Goal: Task Accomplishment & Management: Manage account settings

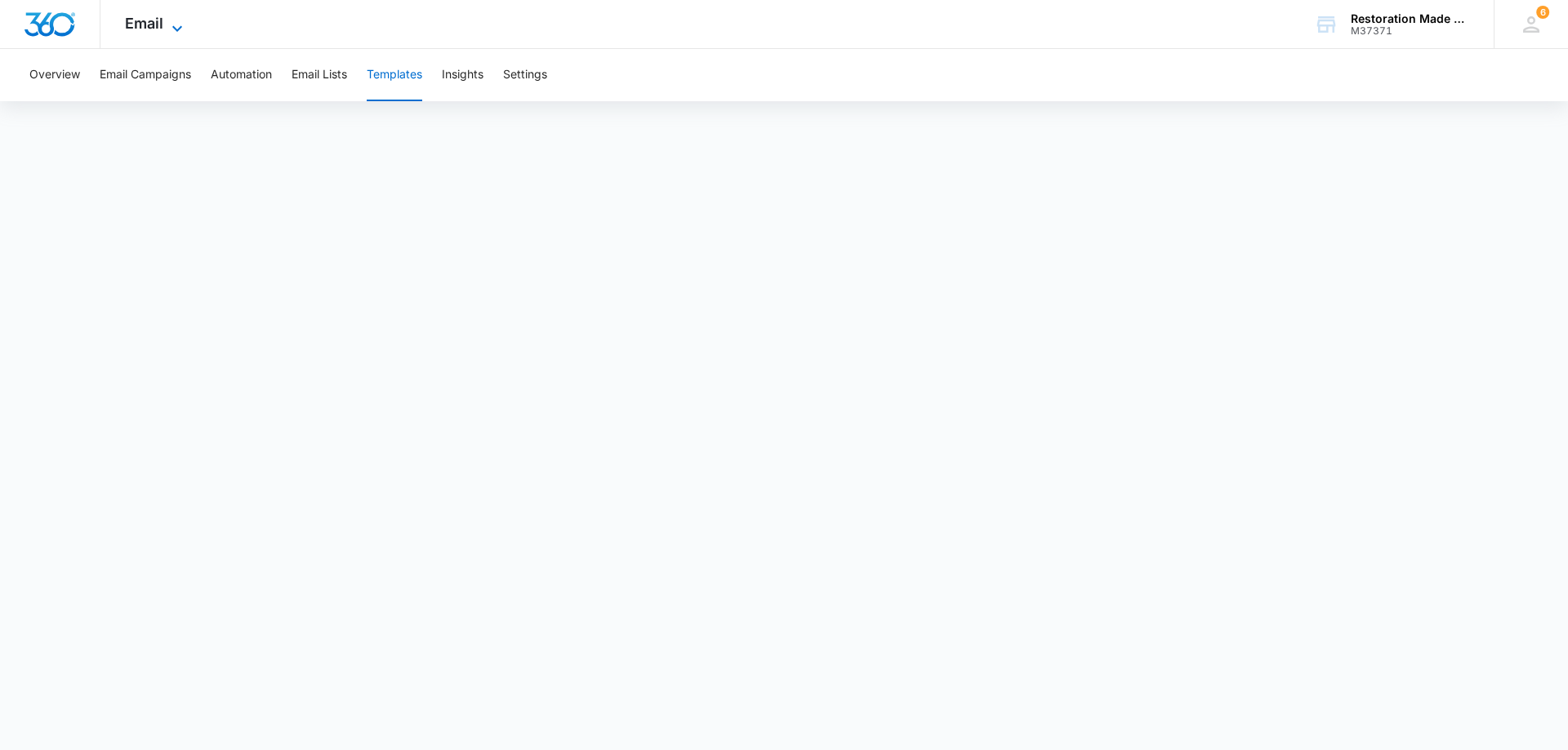
click at [175, 26] on icon at bounding box center [177, 28] width 19 height 19
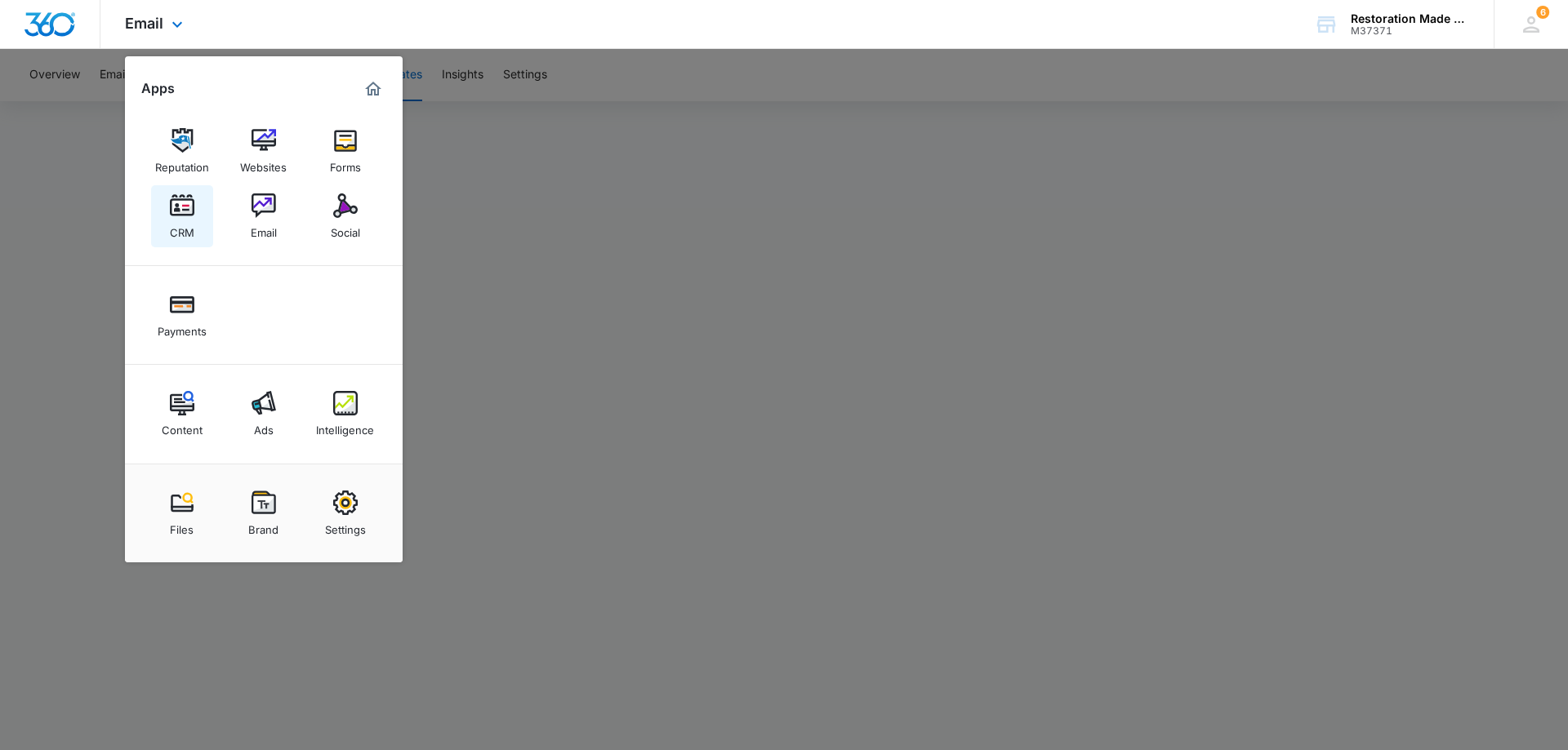
click at [182, 215] on img at bounding box center [181, 206] width 24 height 24
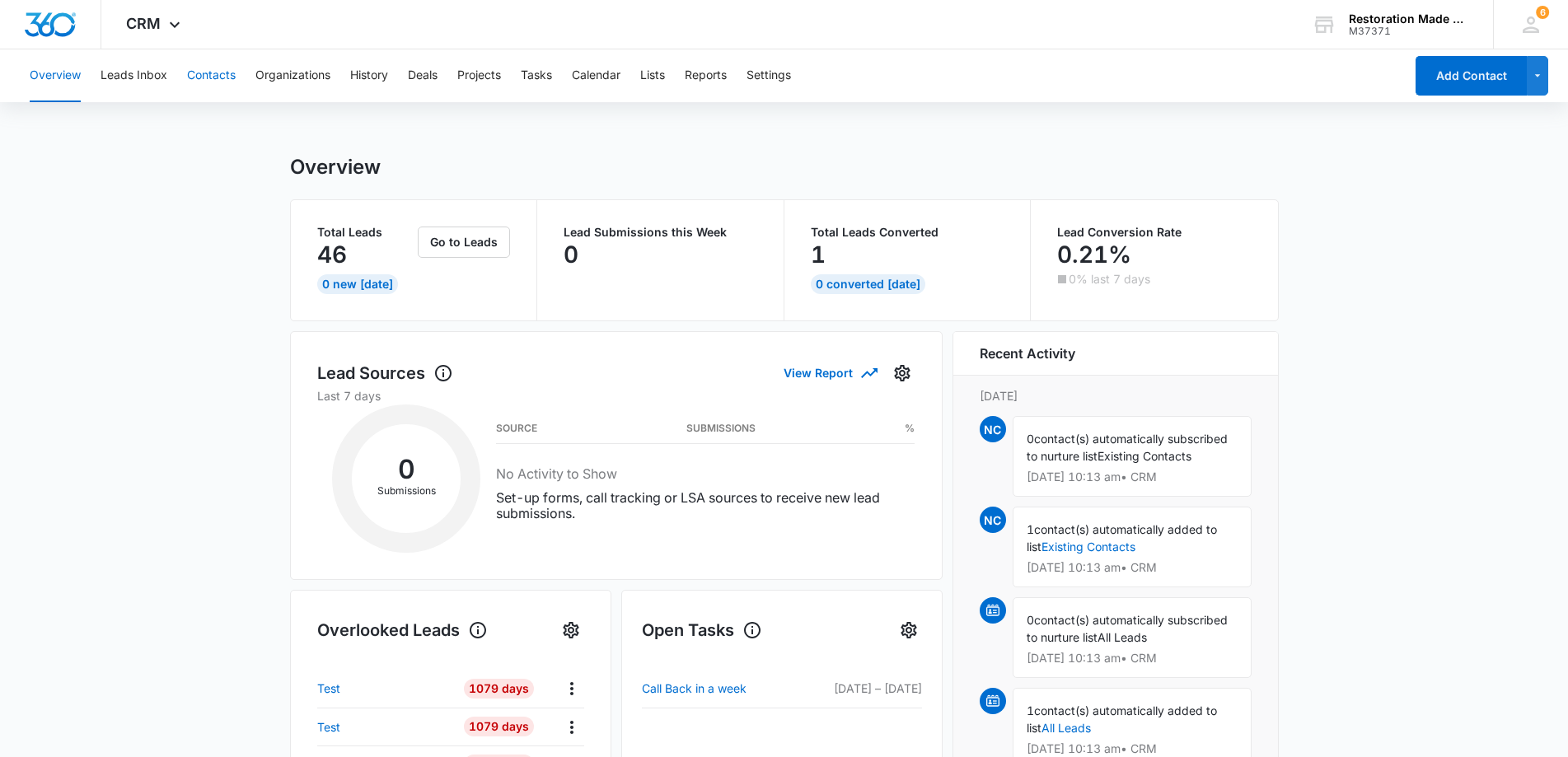
click at [210, 78] on button "Contacts" at bounding box center [211, 75] width 48 height 52
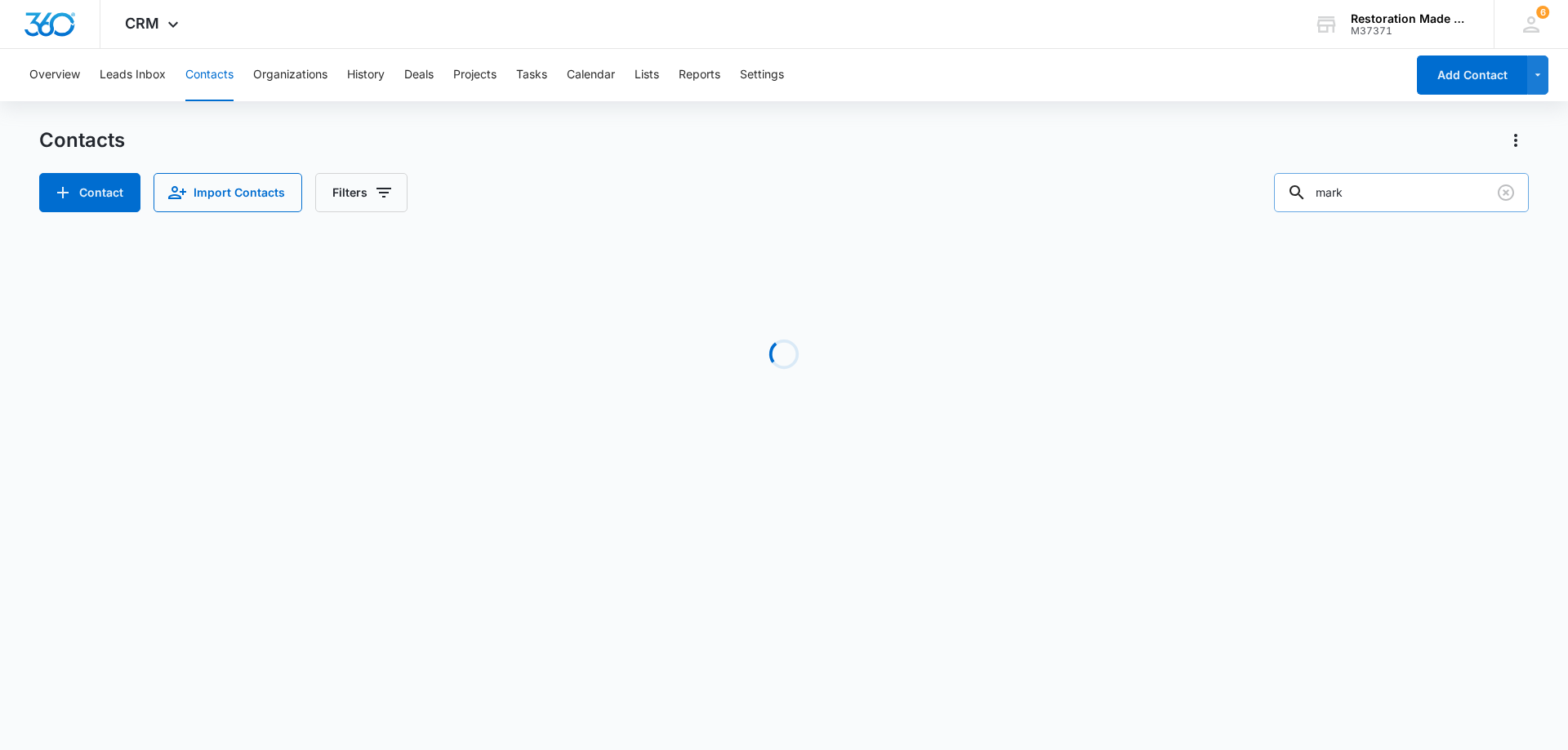
click at [1388, 195] on input "mark" at bounding box center [1401, 192] width 255 height 39
type input "m"
click at [1388, 195] on input "text" at bounding box center [1401, 192] width 255 height 39
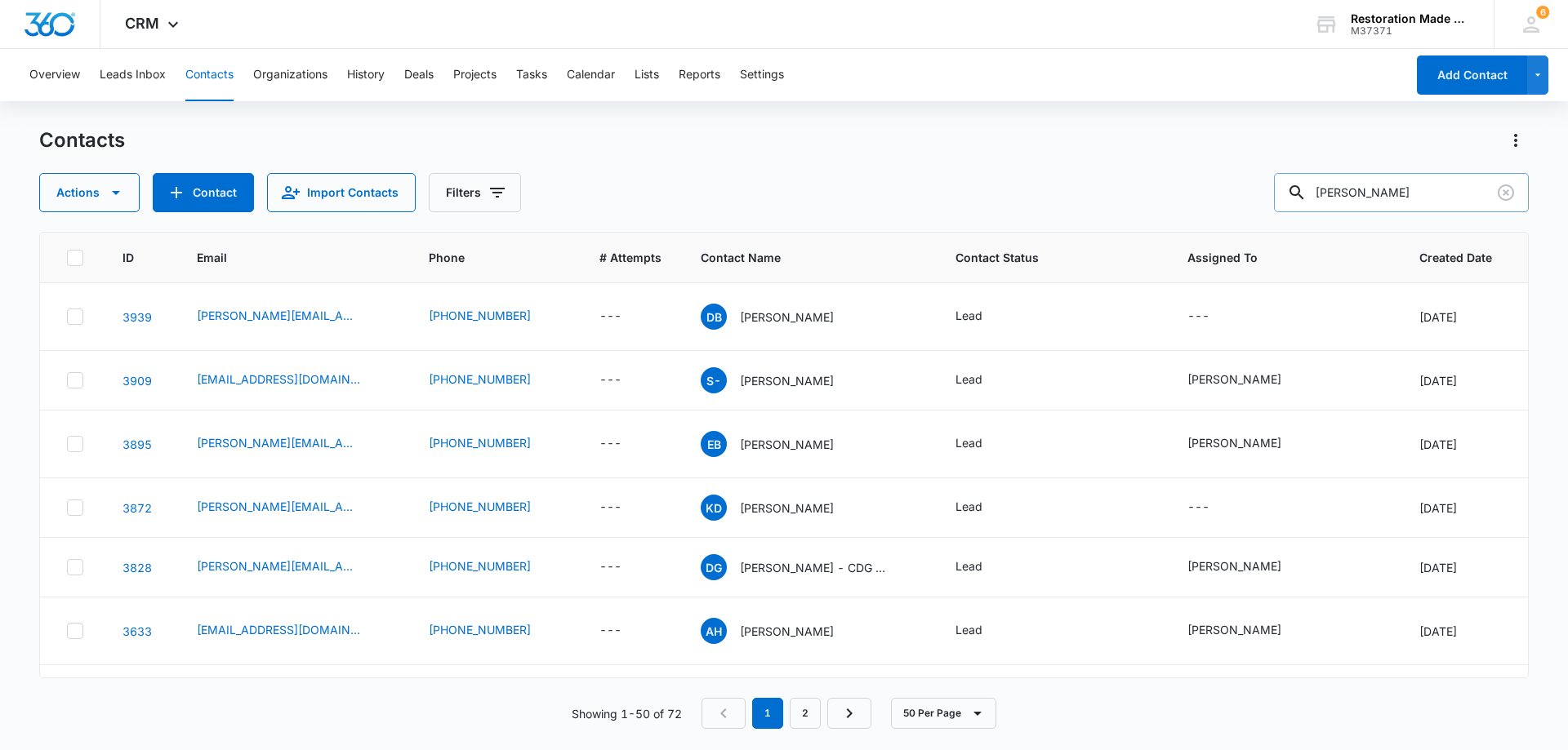
type input "[PERSON_NAME]"
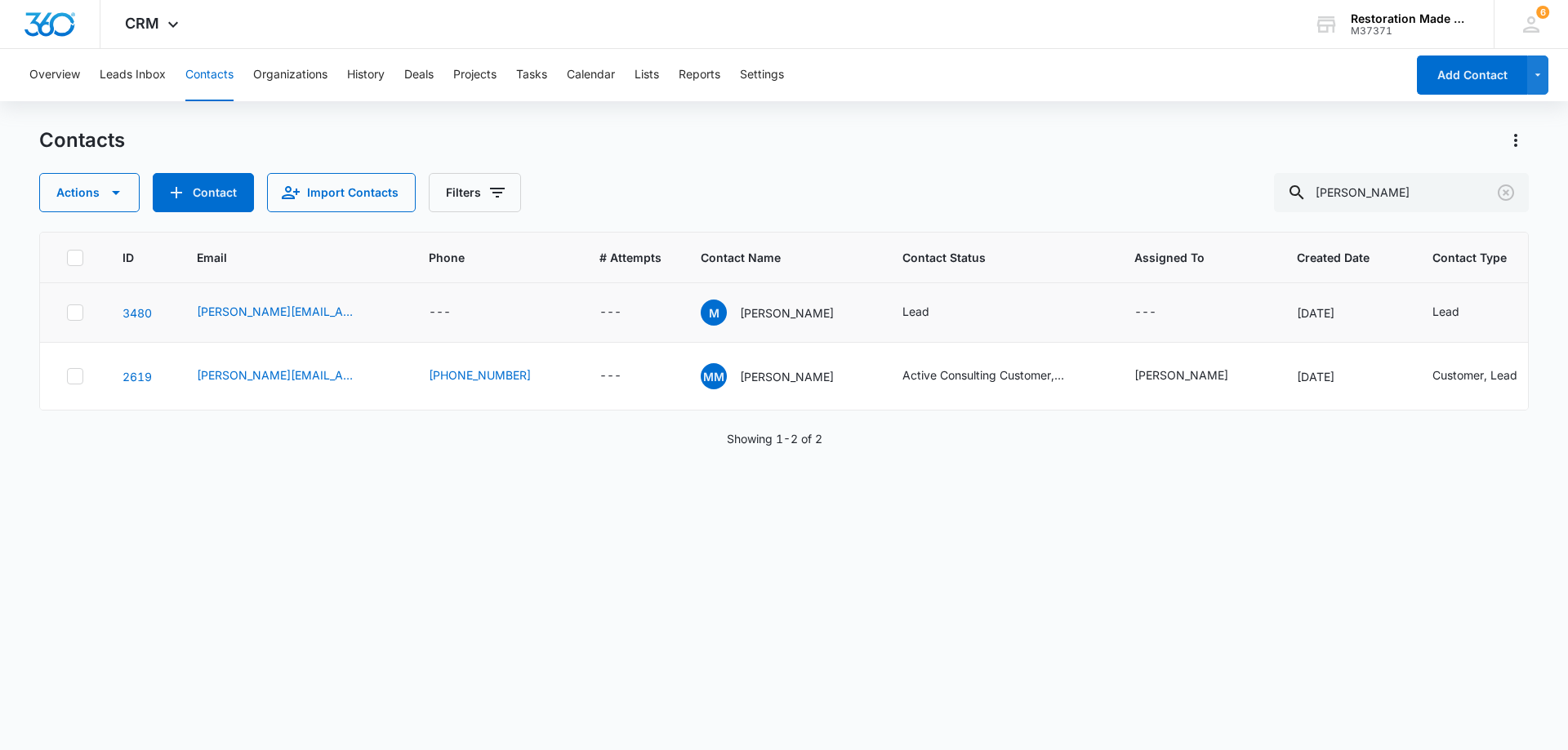
click at [76, 311] on icon at bounding box center [76, 313] width 15 height 15
click at [67, 313] on input "checkbox" at bounding box center [66, 313] width 1 height 1
click at [76, 382] on icon at bounding box center [76, 377] width 15 height 15
click at [67, 378] on input "checkbox" at bounding box center [66, 377] width 1 height 1
click at [119, 190] on icon "button" at bounding box center [116, 192] width 19 height 19
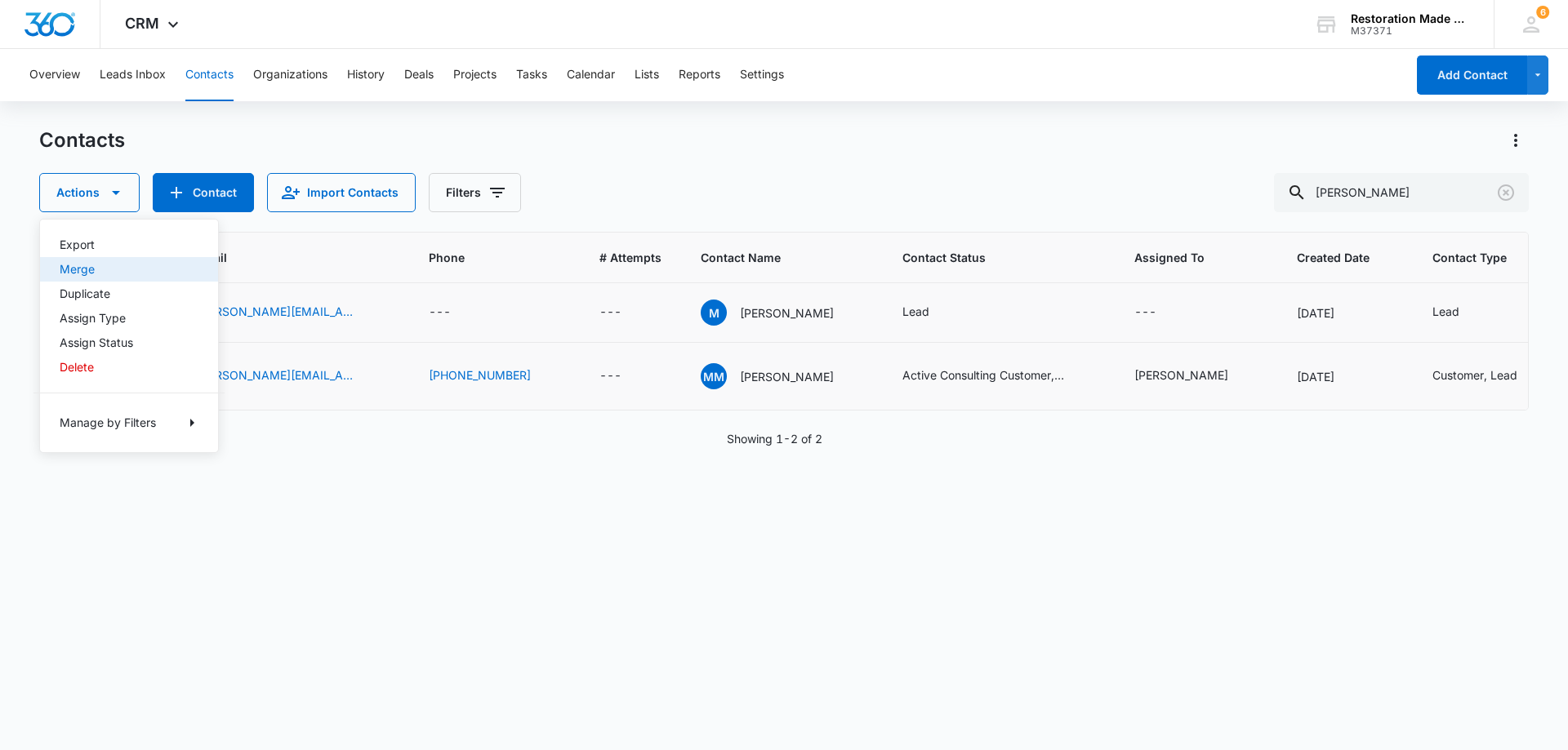
click at [76, 271] on div "Merge" at bounding box center [119, 269] width 119 height 12
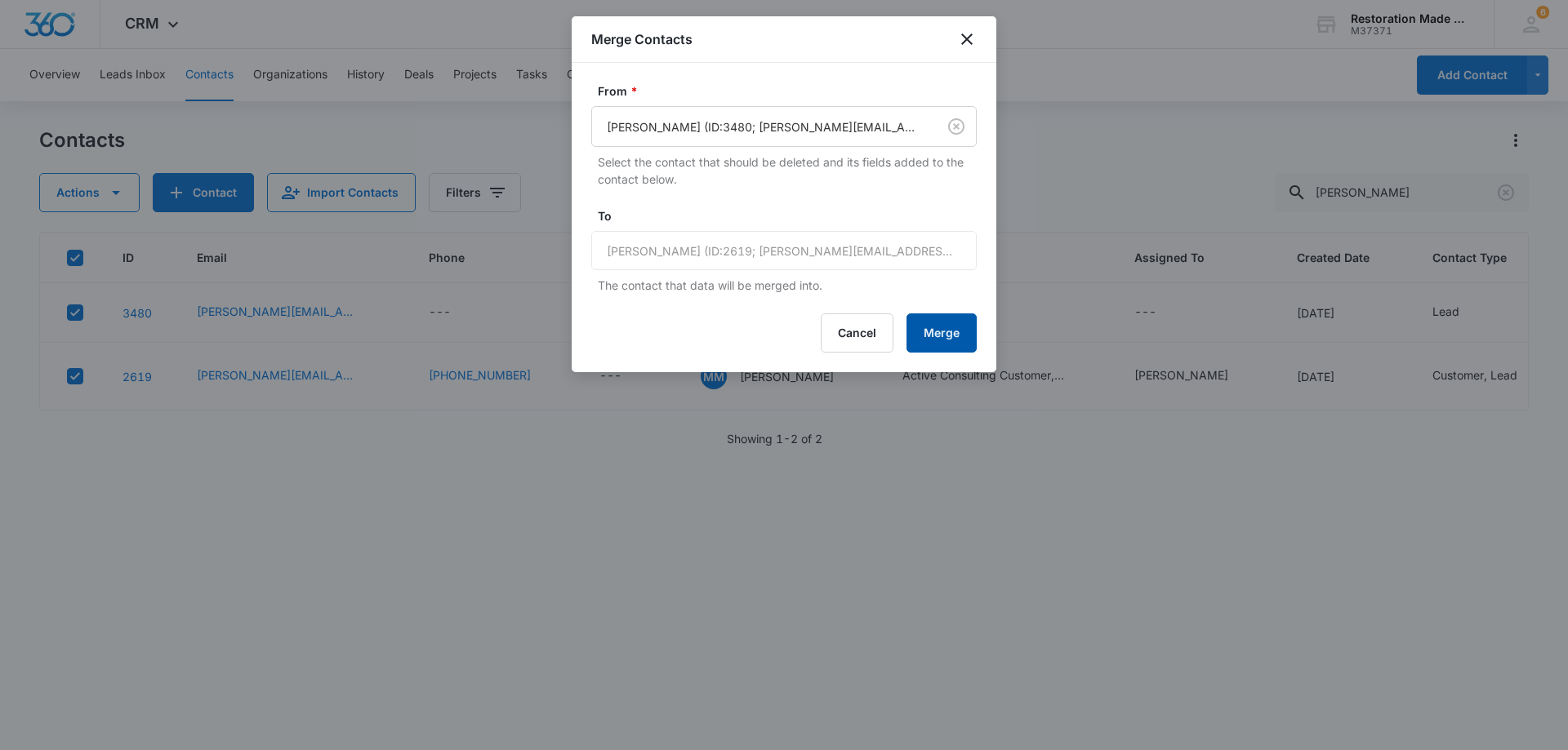
click at [956, 329] on button "Merge" at bounding box center [941, 333] width 70 height 39
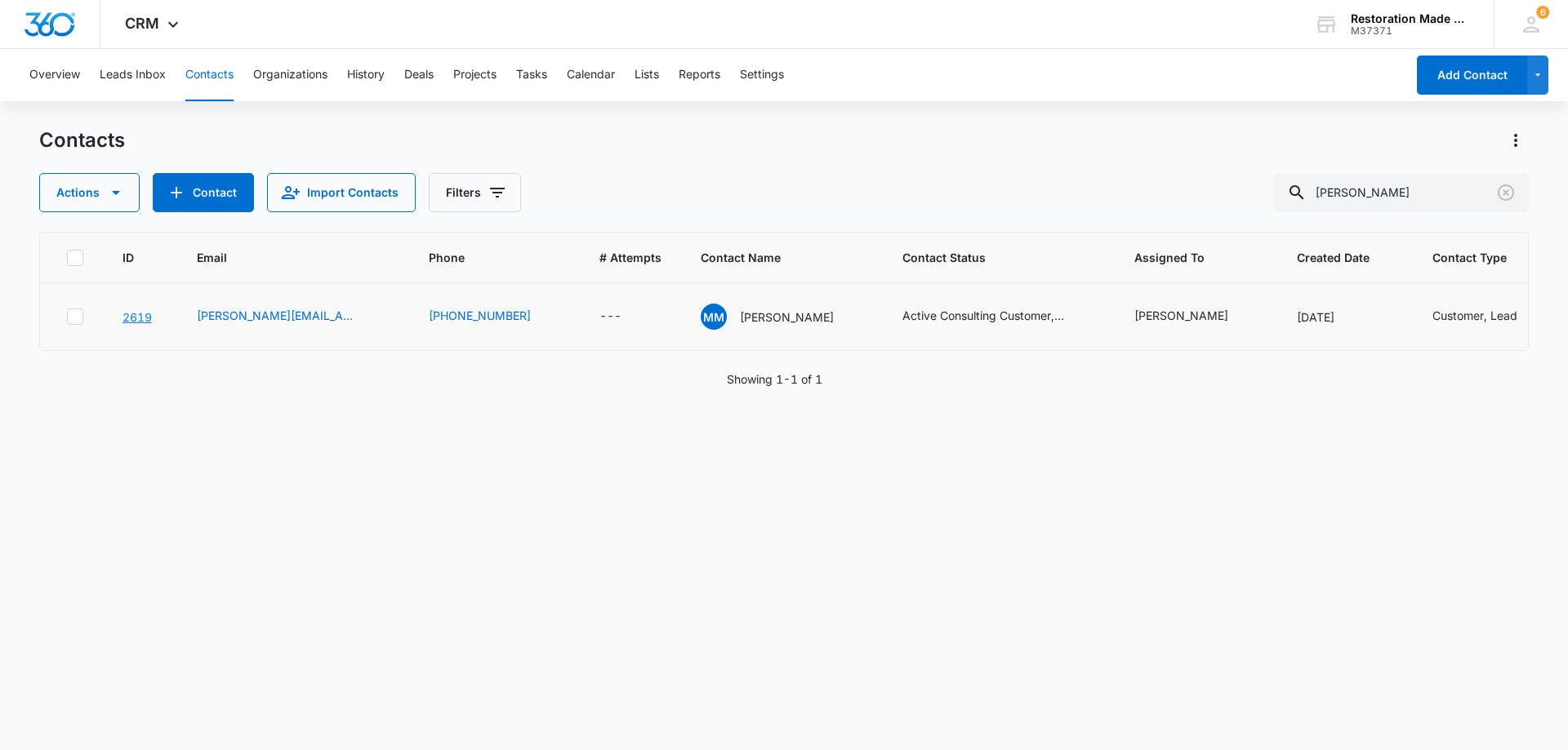
click at [143, 314] on link "2619" at bounding box center [137, 317] width 29 height 14
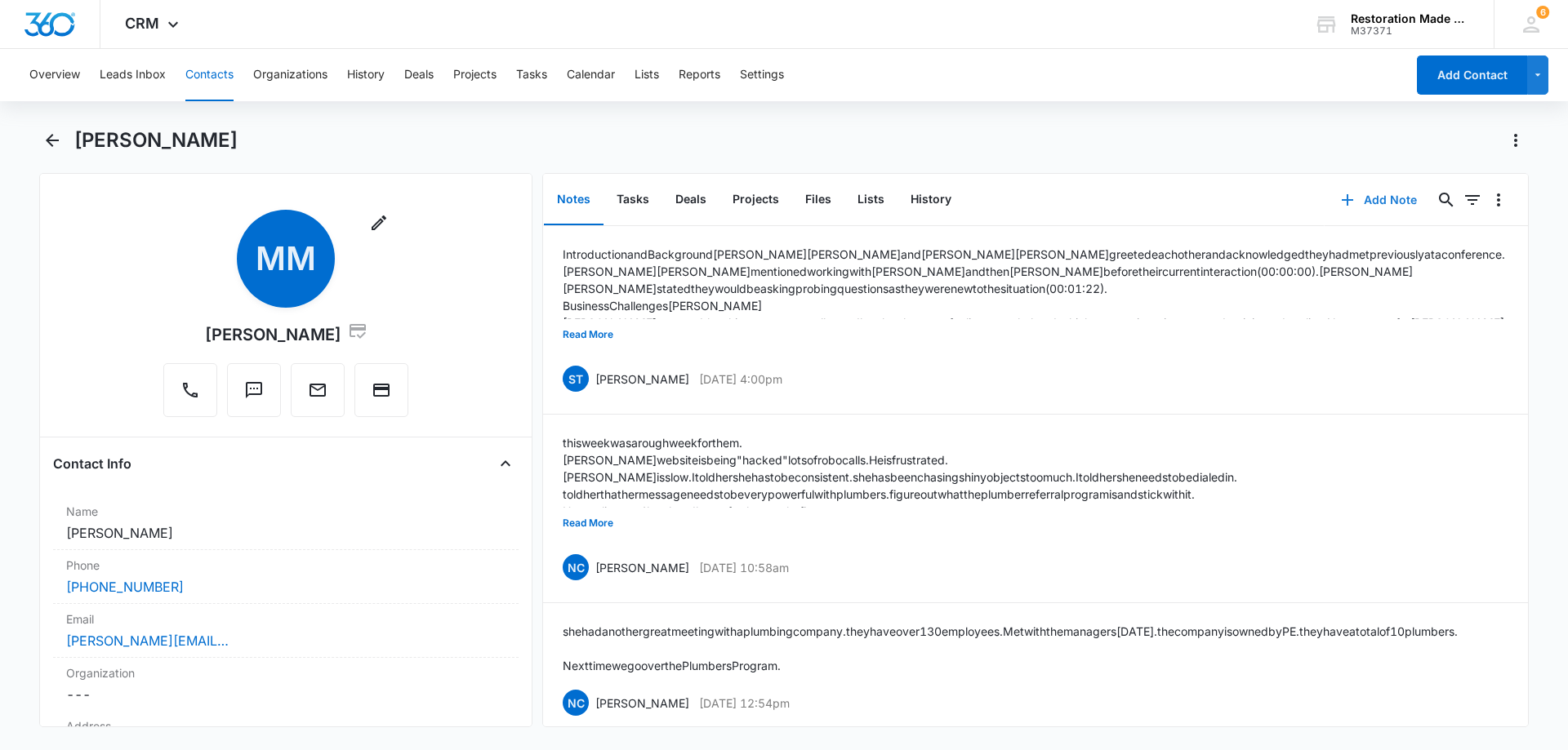
click at [1380, 201] on button "Add Note" at bounding box center [1378, 200] width 108 height 39
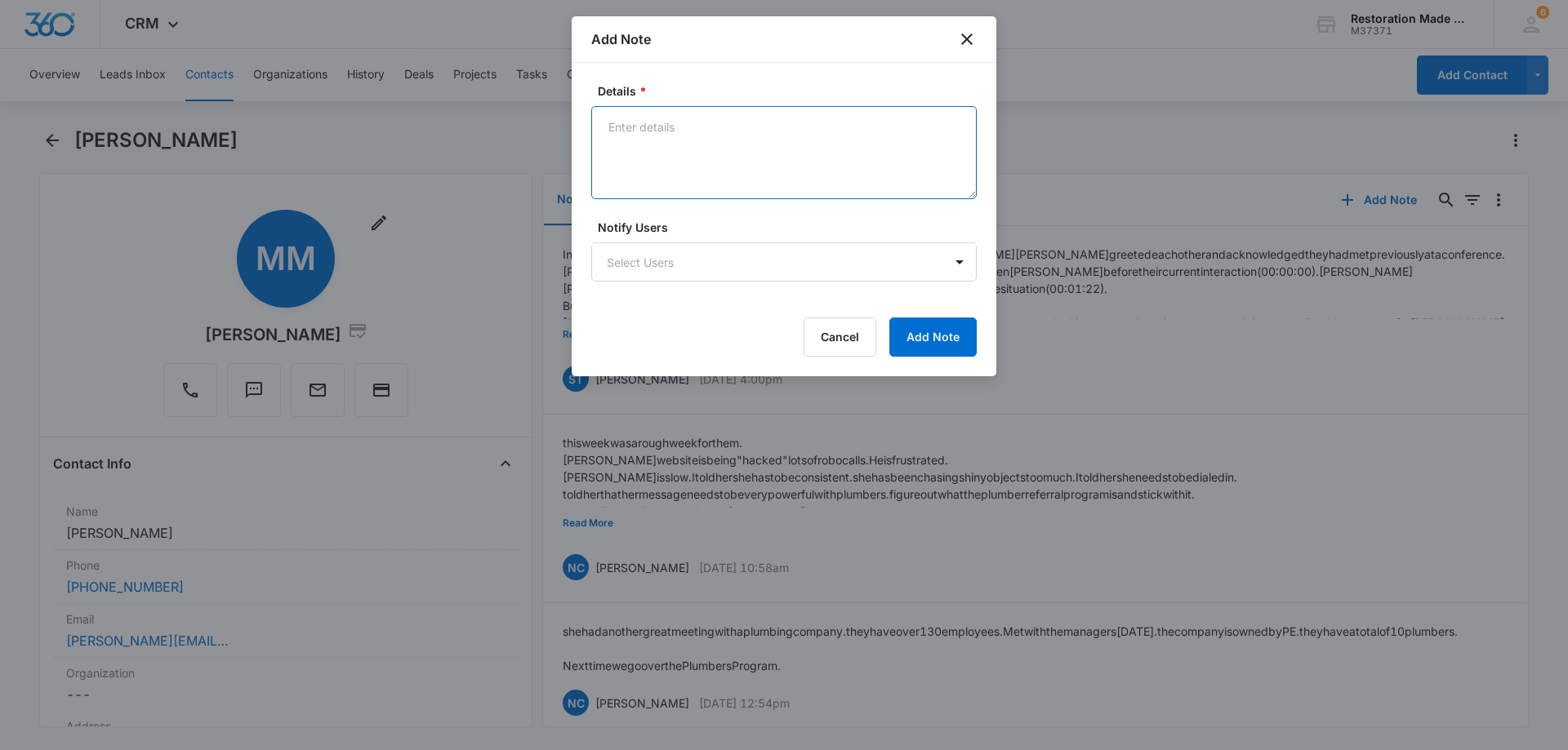
click at [770, 174] on textarea "Details *" at bounding box center [784, 153] width 385 height 93
click at [696, 123] on textarea "Had a call with [PERSON_NAME]. SHe is the Project Coordinator. Takes the first …" at bounding box center [784, 153] width 385 height 93
click at [883, 142] on textarea "Had a call with [PERSON_NAME]. SHe is the Project Coordinator. Takes the first …" at bounding box center [784, 153] width 385 height 93
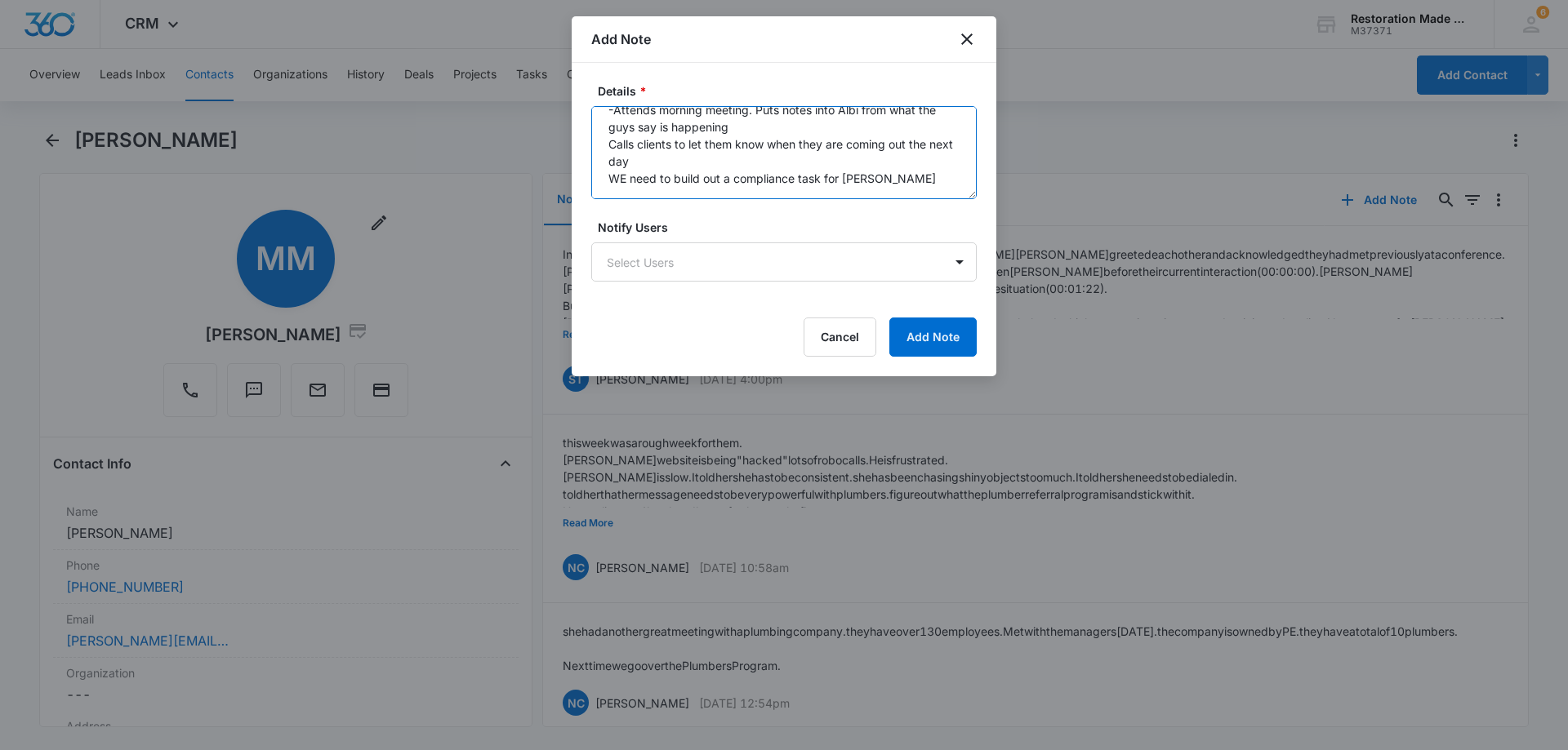
scroll to position [360, 0]
type textarea "Had a call with [PERSON_NAME]. SHe is the Project Coordinator. Takes the first …"
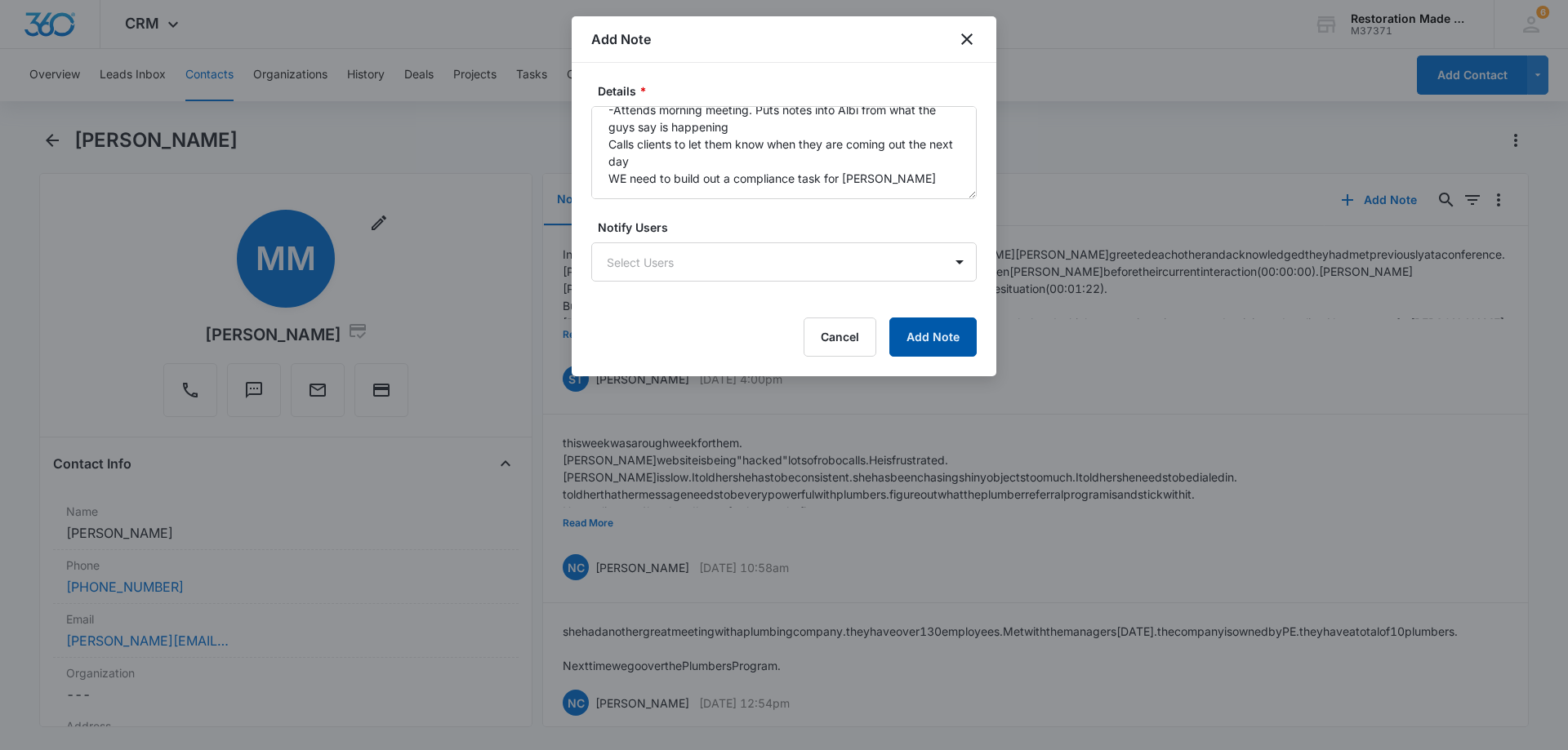
click at [933, 339] on button "Add Note" at bounding box center [933, 337] width 87 height 39
